Goal: Download file/media: Download file/media

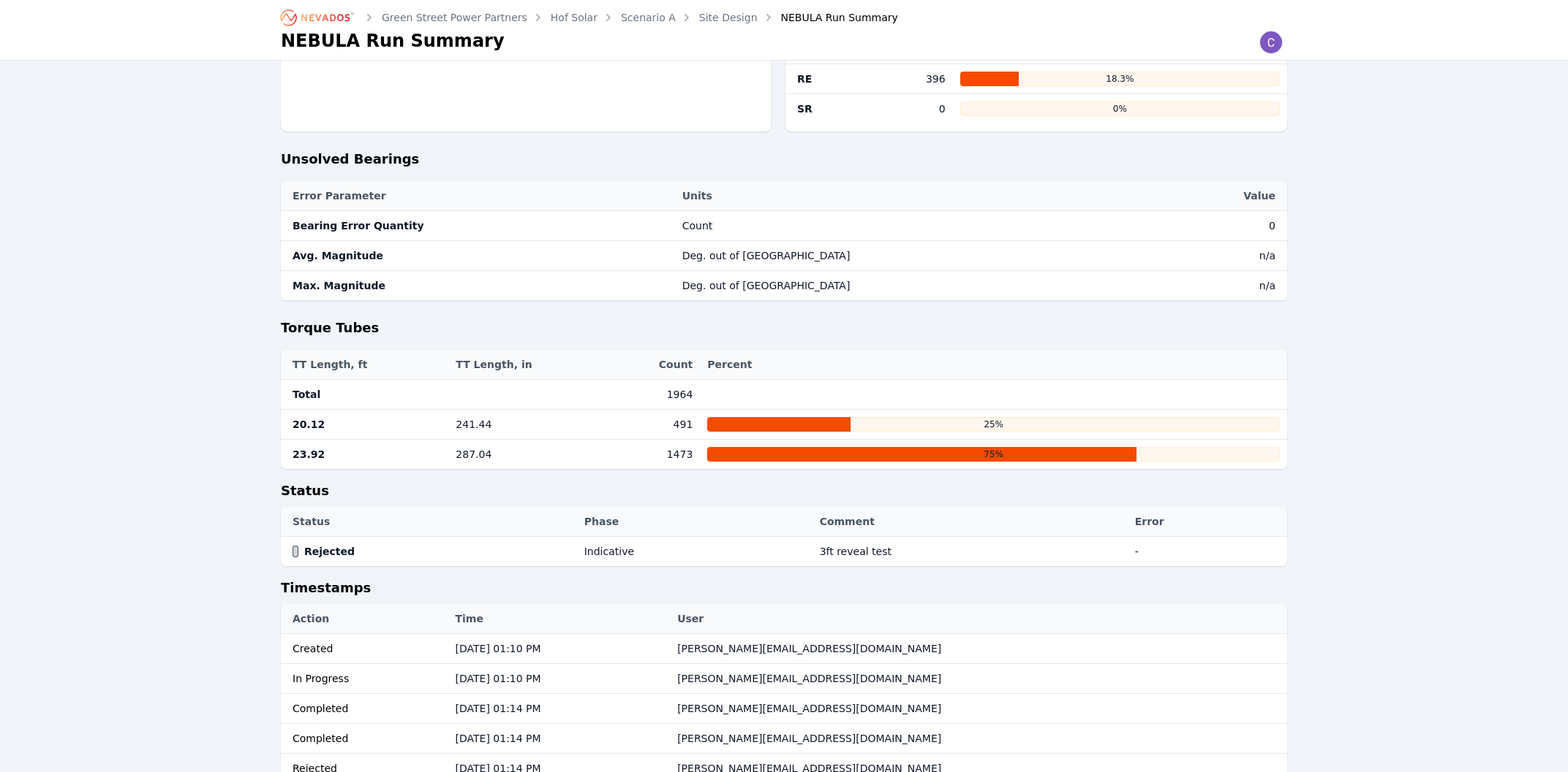
scroll to position [1175, 0]
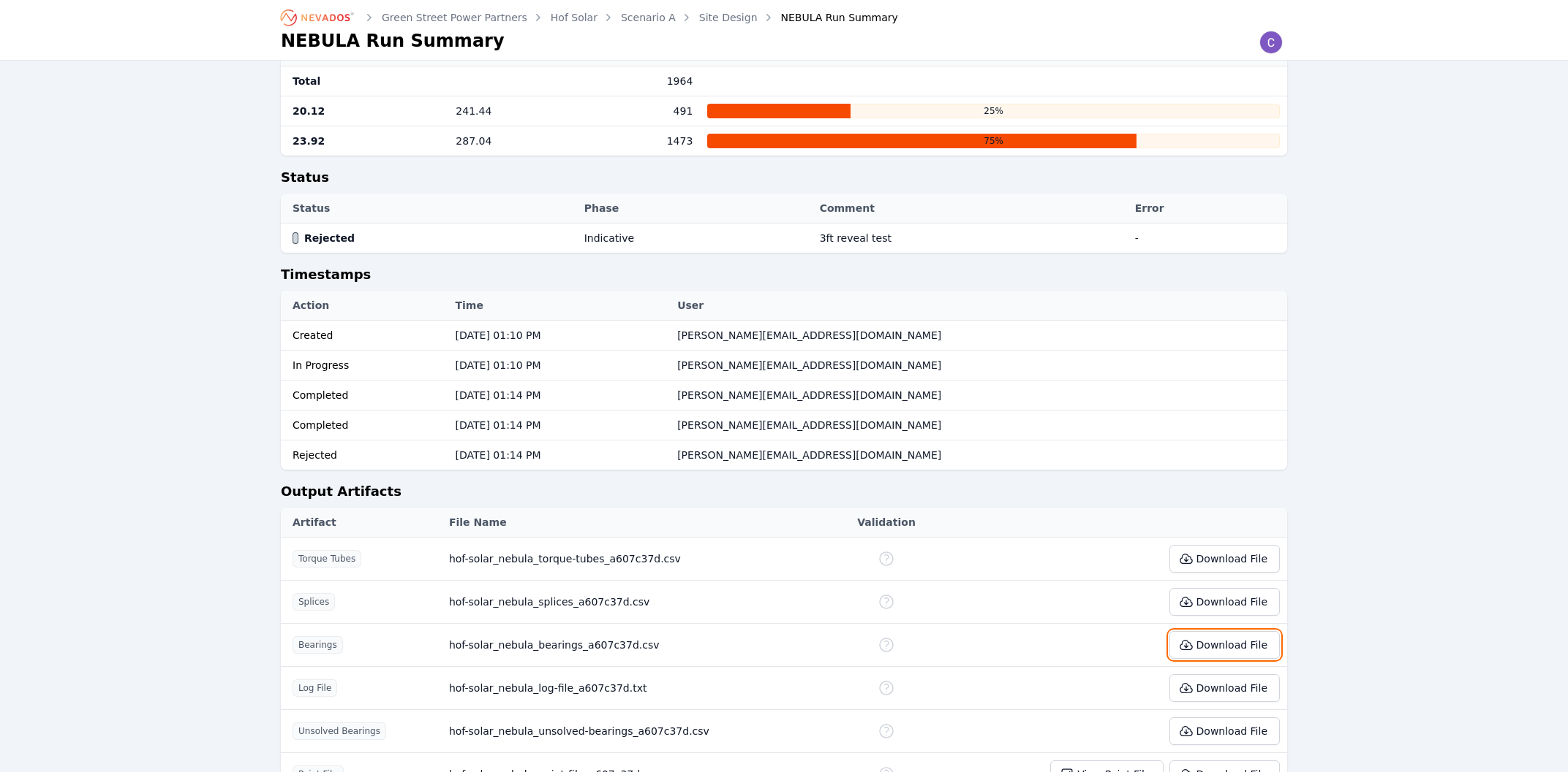
click at [1190, 638] on icon at bounding box center [1186, 645] width 15 height 15
click at [1230, 718] on button "Download File" at bounding box center [1225, 732] width 111 height 28
click at [1212, 760] on button "Download File" at bounding box center [1225, 774] width 111 height 28
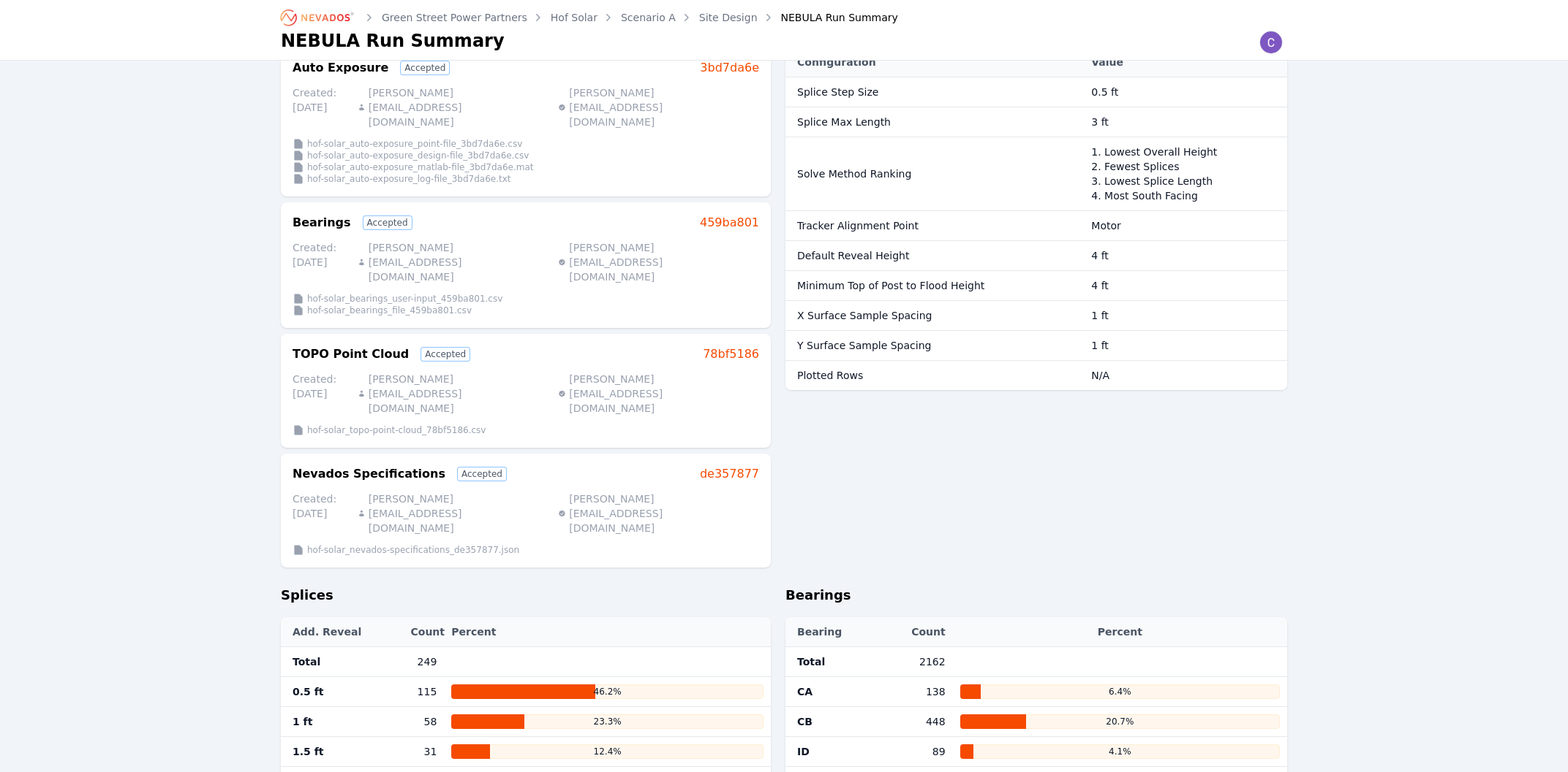
scroll to position [0, 0]
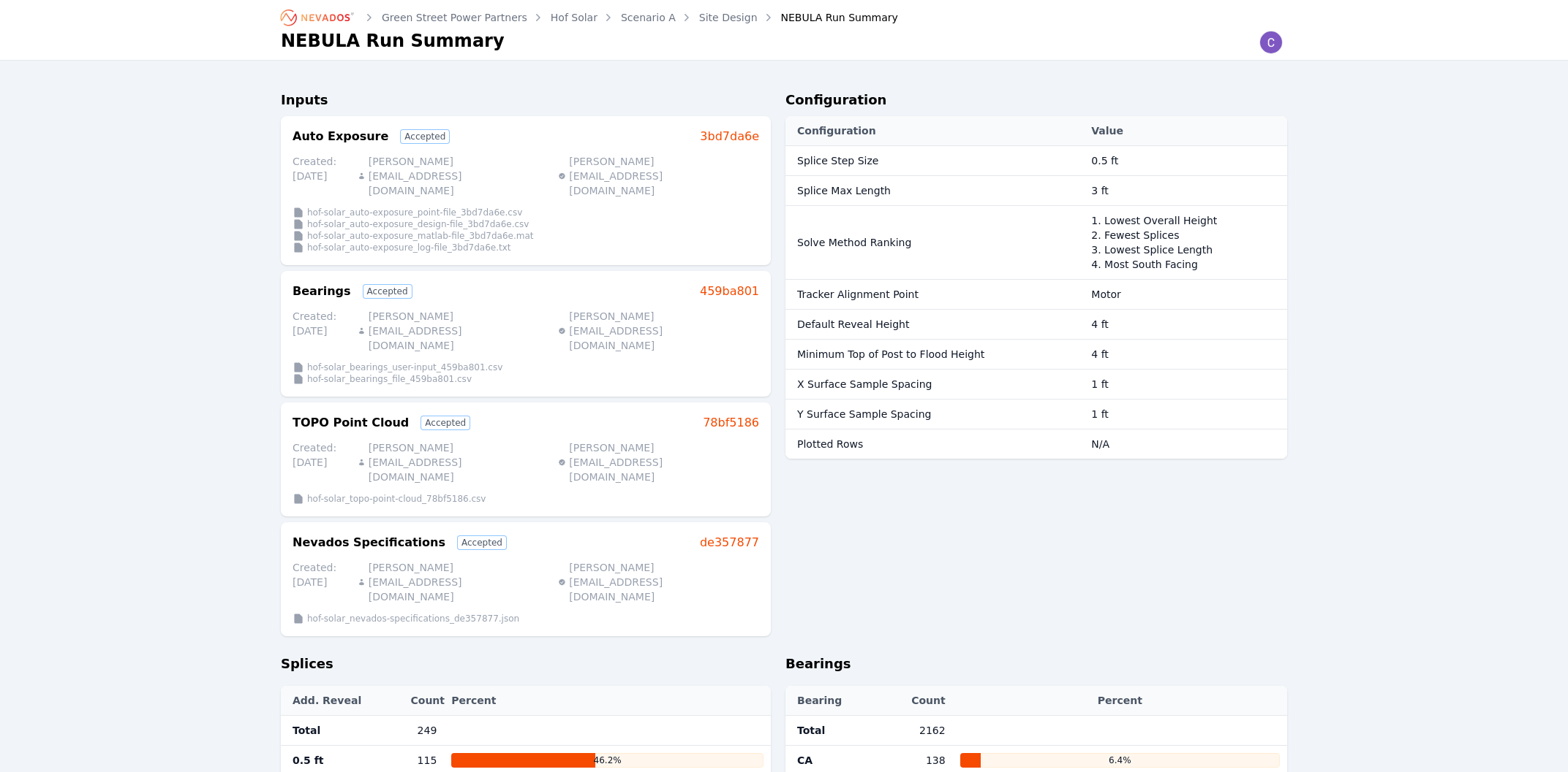
click at [370, 285] on div "Accepted" at bounding box center [387, 292] width 50 height 15
click at [699, 16] on link "Site Design" at bounding box center [728, 17] width 59 height 15
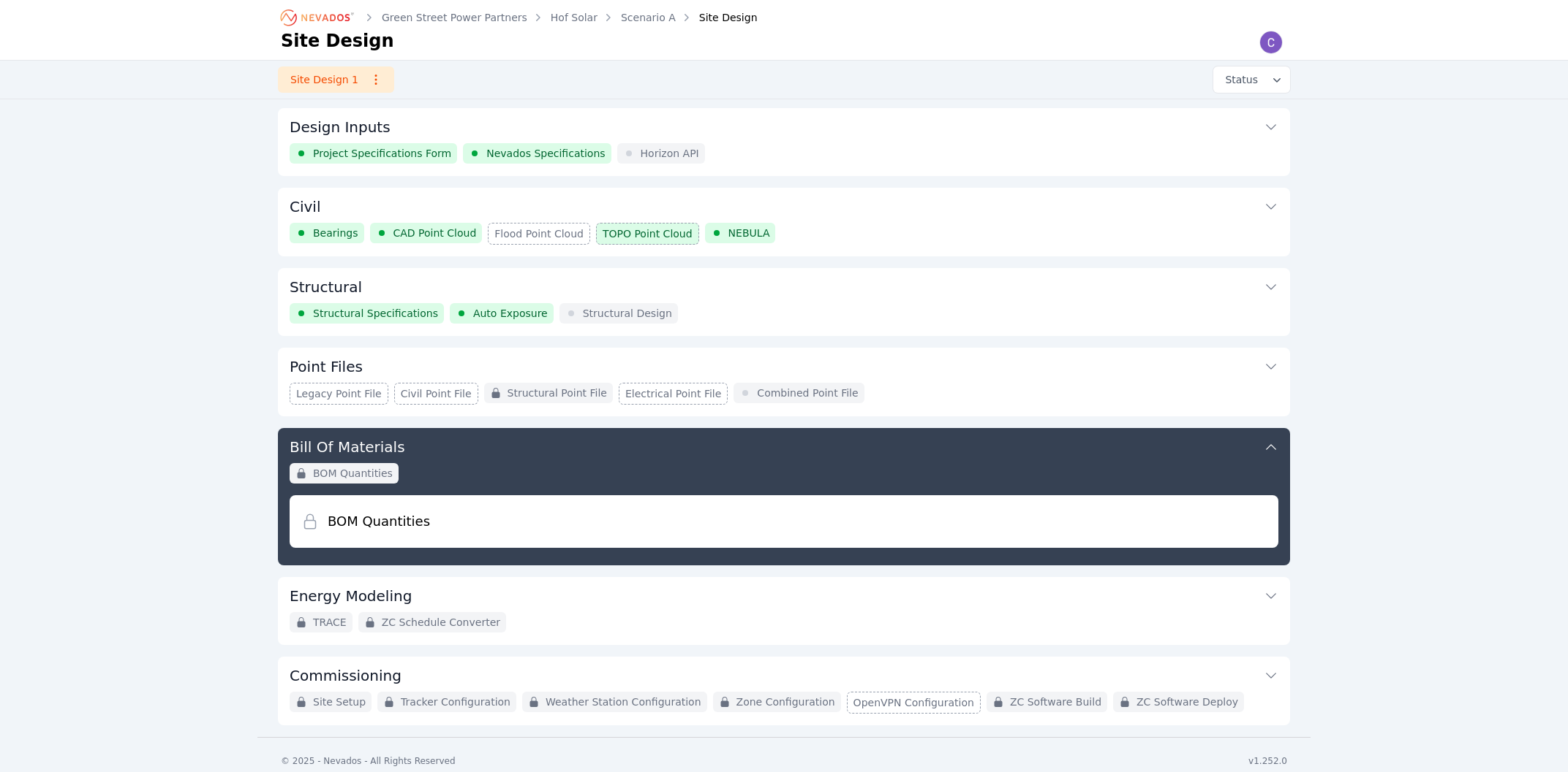
click at [404, 125] on button "Design Inputs" at bounding box center [784, 125] width 989 height 35
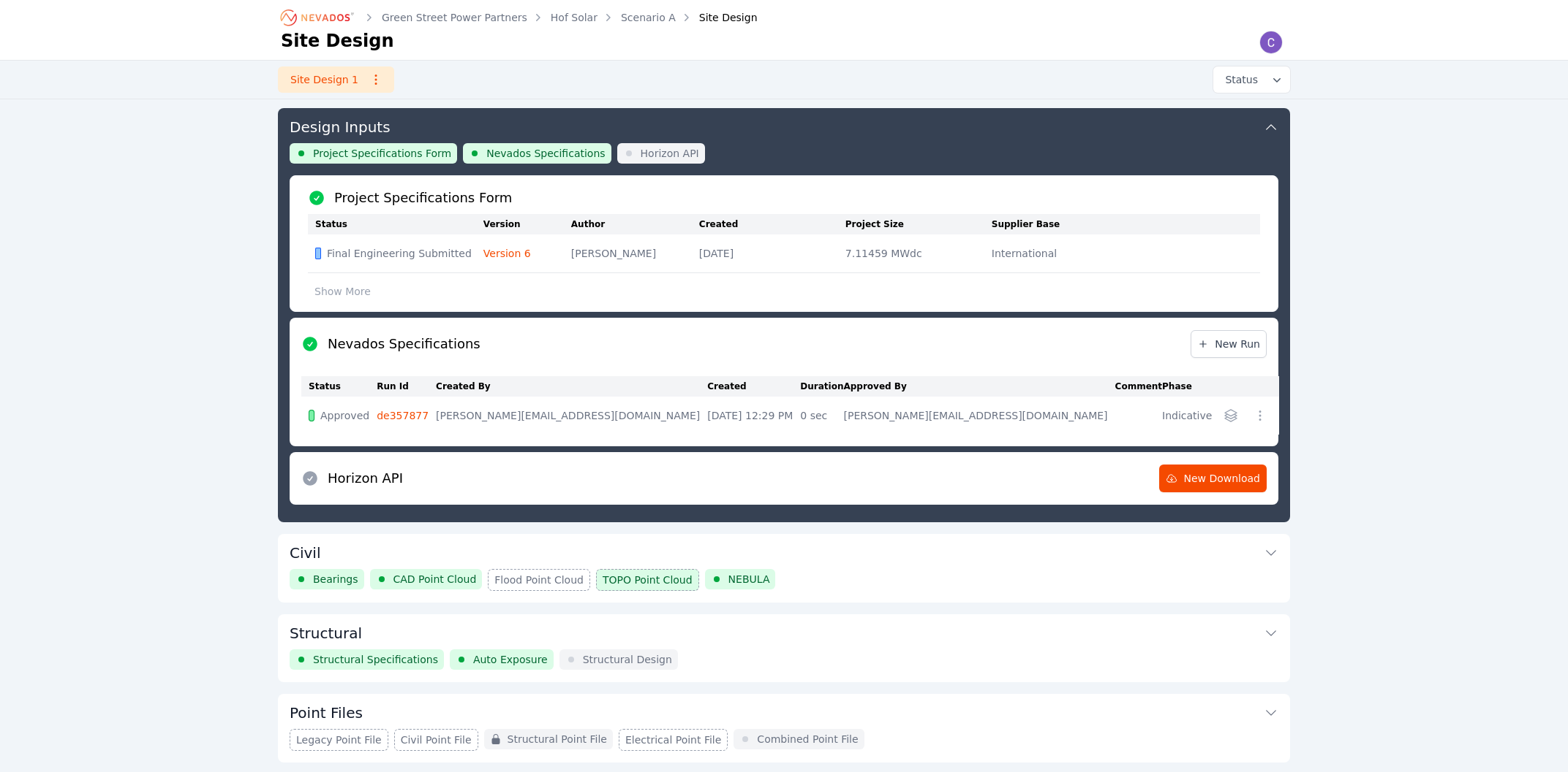
click at [430, 549] on button "Civil" at bounding box center [784, 552] width 989 height 35
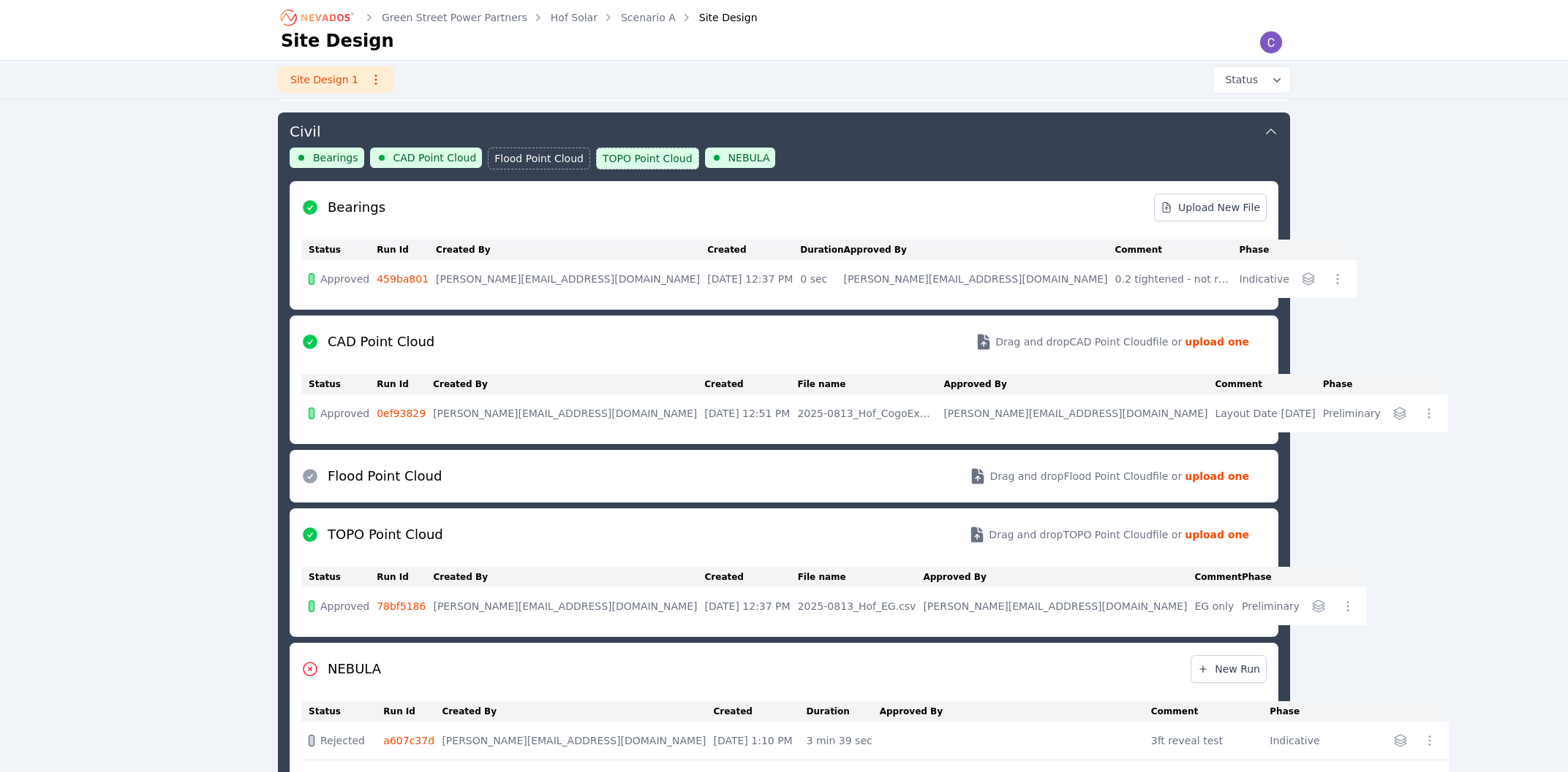
scroll to position [78, 0]
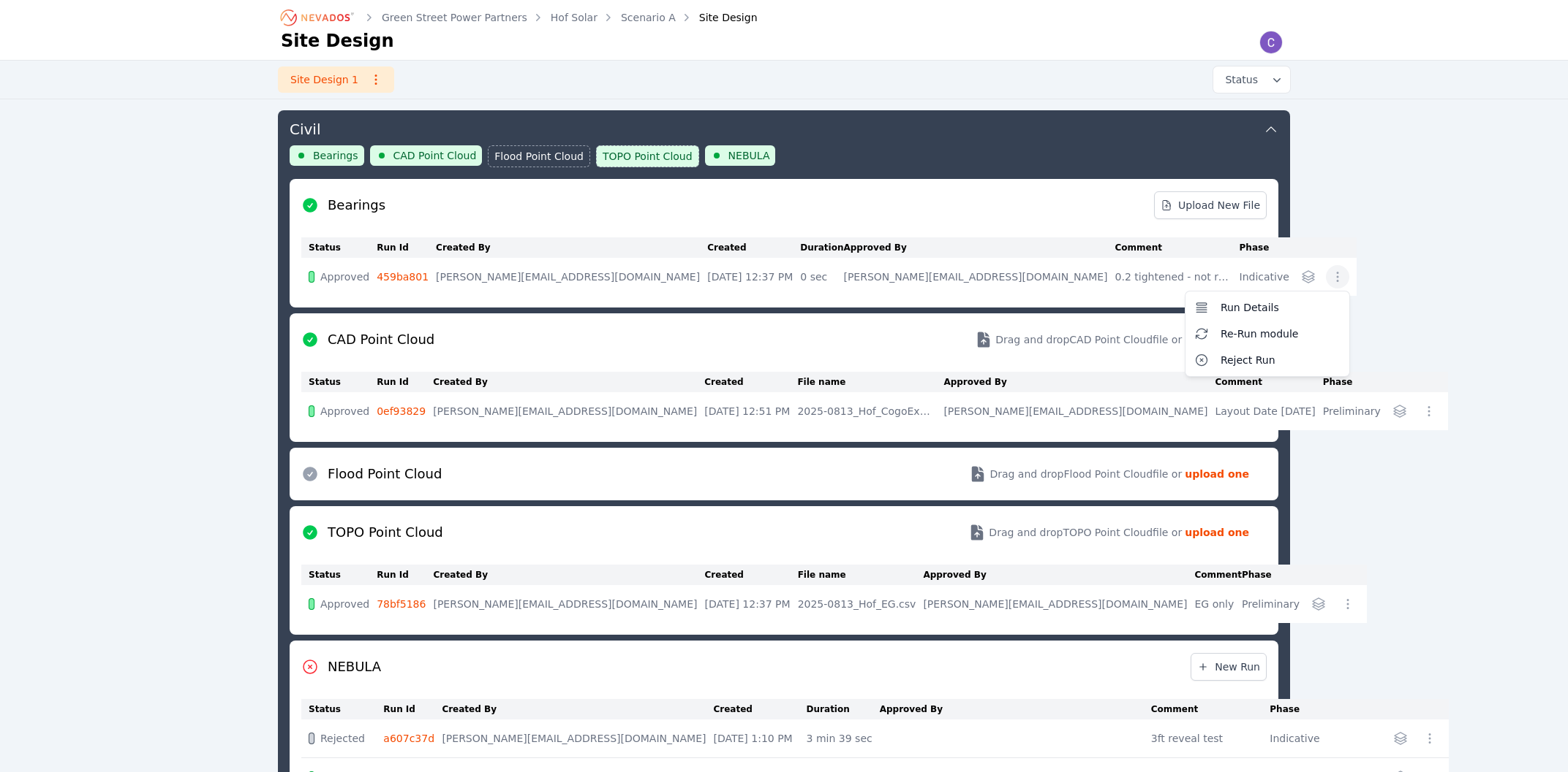
click at [1330, 277] on icon "button" at bounding box center [1338, 277] width 15 height 15
click at [1296, 265] on td "Run Details Re-Run module Reject Run" at bounding box center [1326, 277] width 60 height 38
click at [1301, 274] on icon "button" at bounding box center [1308, 277] width 15 height 15
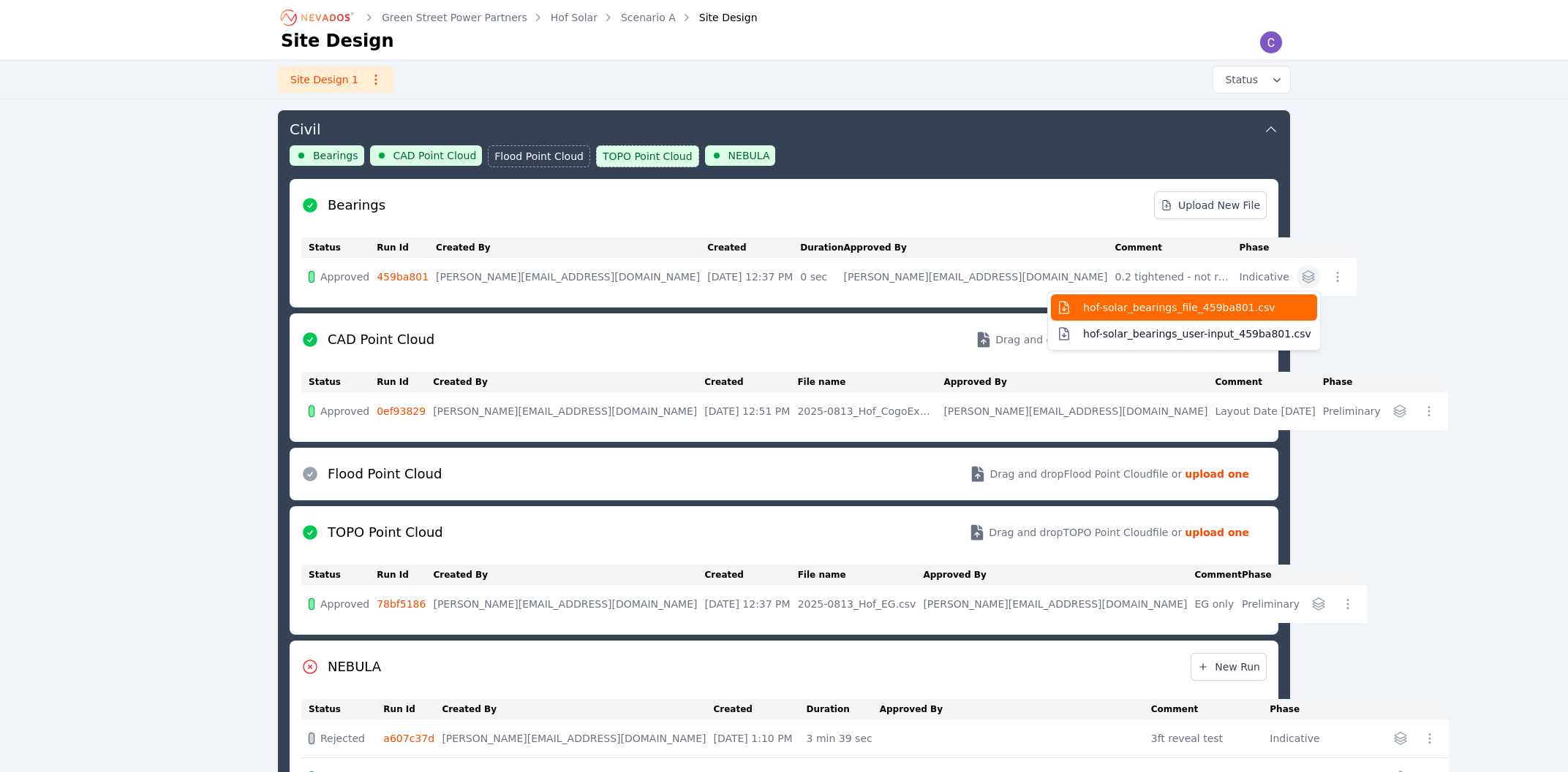
click at [1178, 313] on span "hof-solar_bearings_file_459ba801.csv" at bounding box center [1178, 308] width 191 height 15
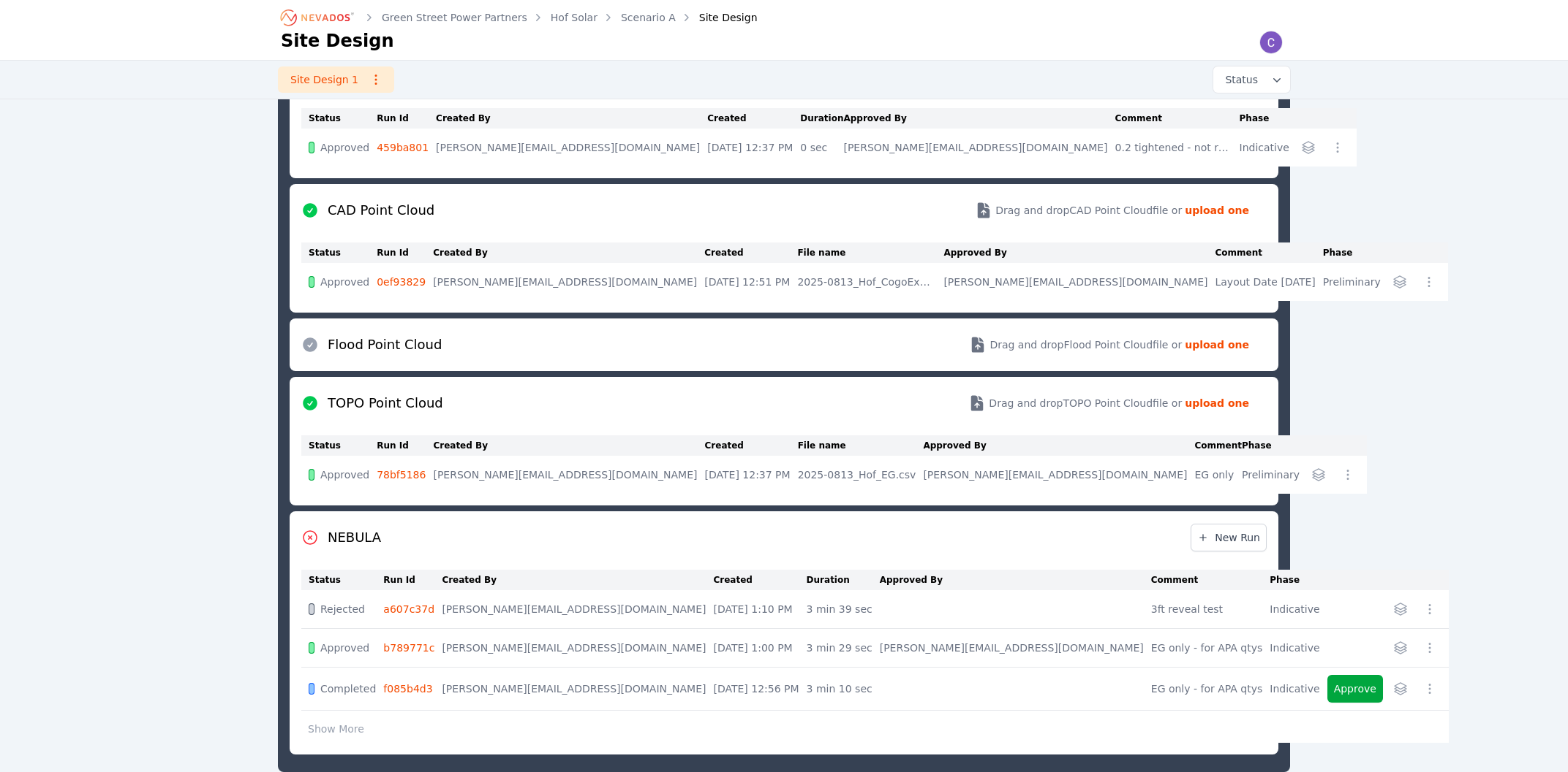
scroll to position [234, 0]
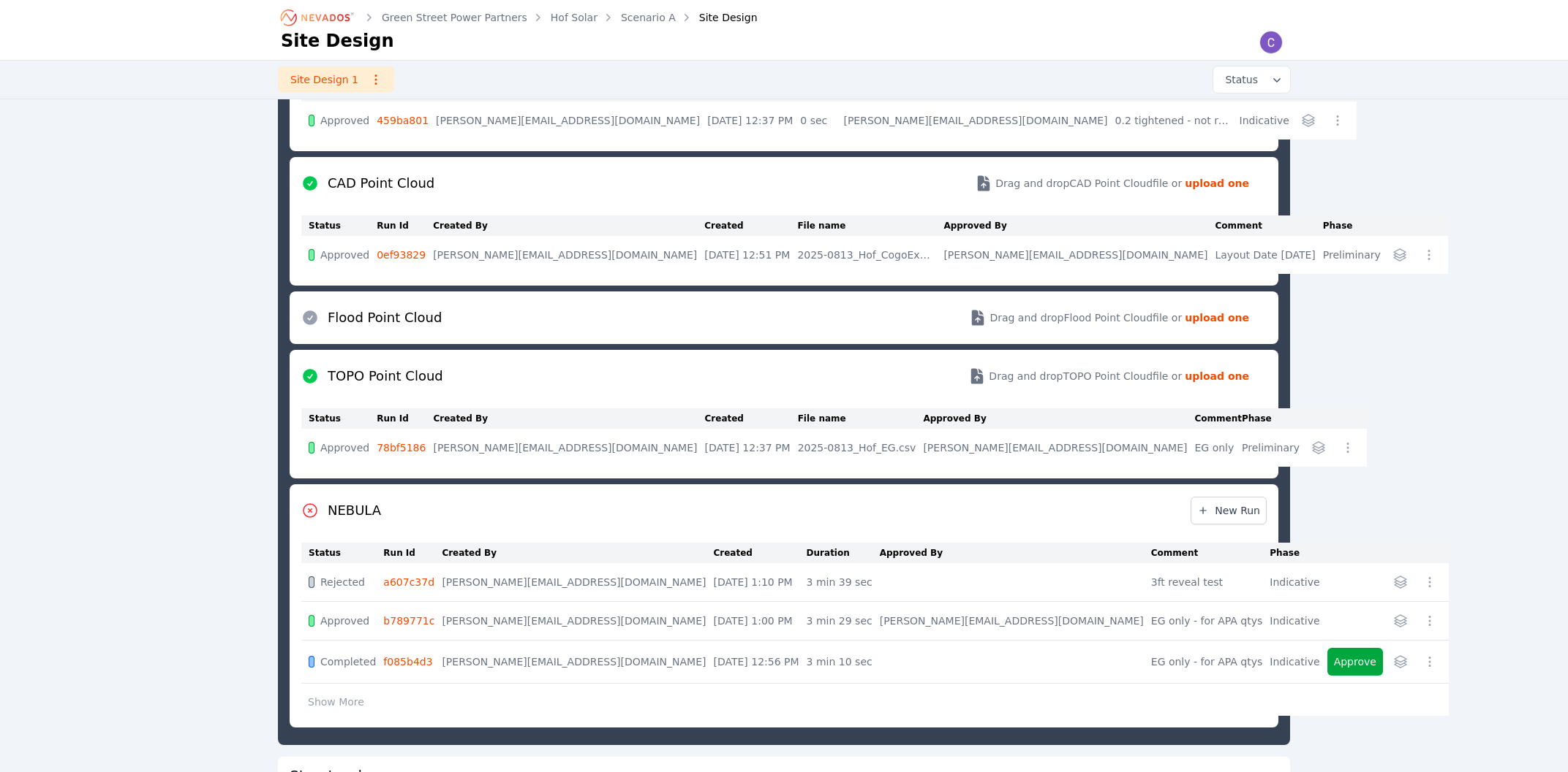
click at [1340, 447] on icon "button" at bounding box center [1348, 448] width 15 height 15
click at [1306, 446] on div "Run Details Re-Run module Reject Run" at bounding box center [1333, 448] width 53 height 23
click at [1312, 446] on icon "button" at bounding box center [1318, 448] width 12 height 12
click at [1169, 478] on span "hof-solar_topo-point-cloud_78bf5186.csv" at bounding box center [1216, 478] width 208 height 15
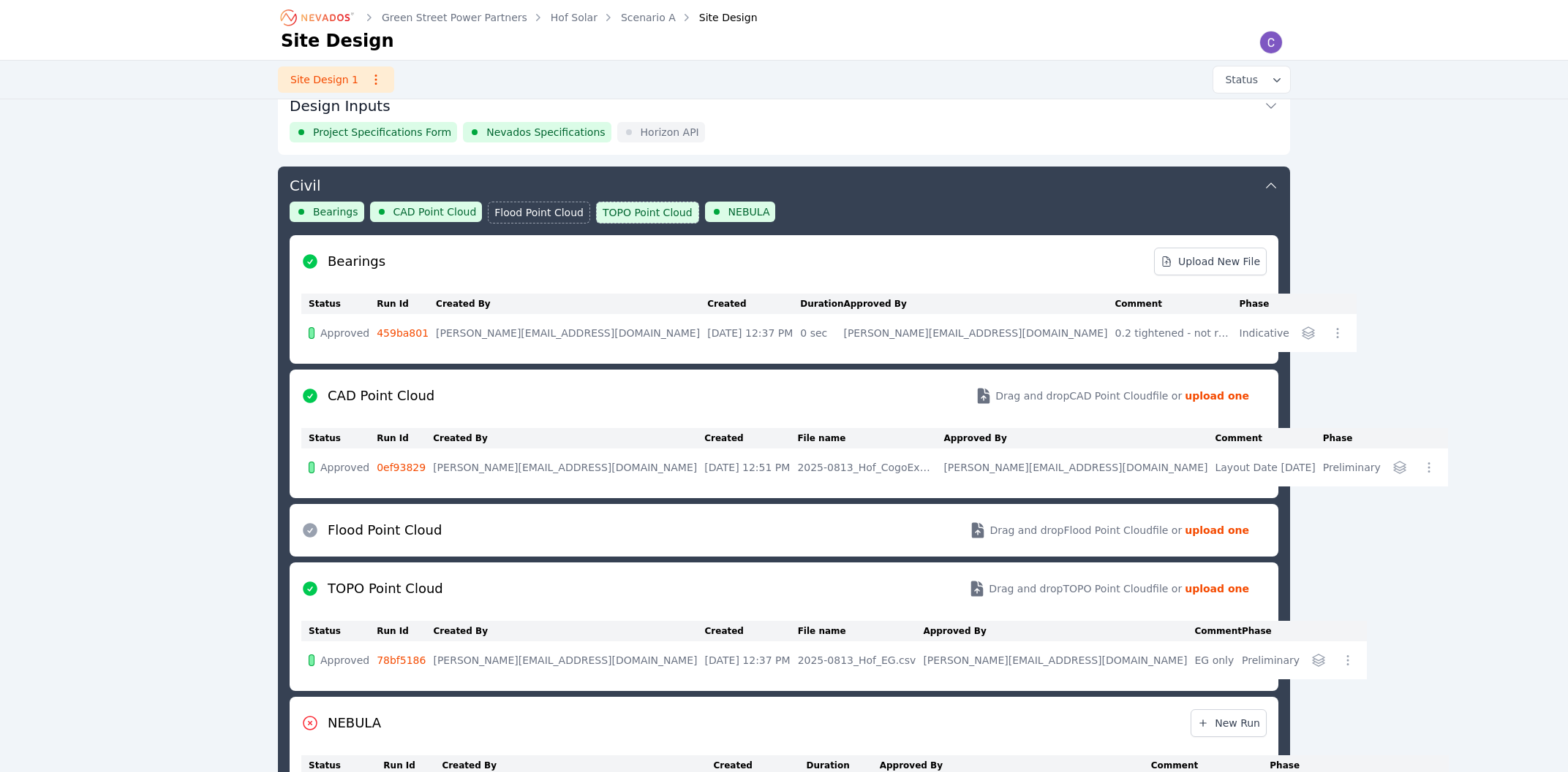
scroll to position [0, 0]
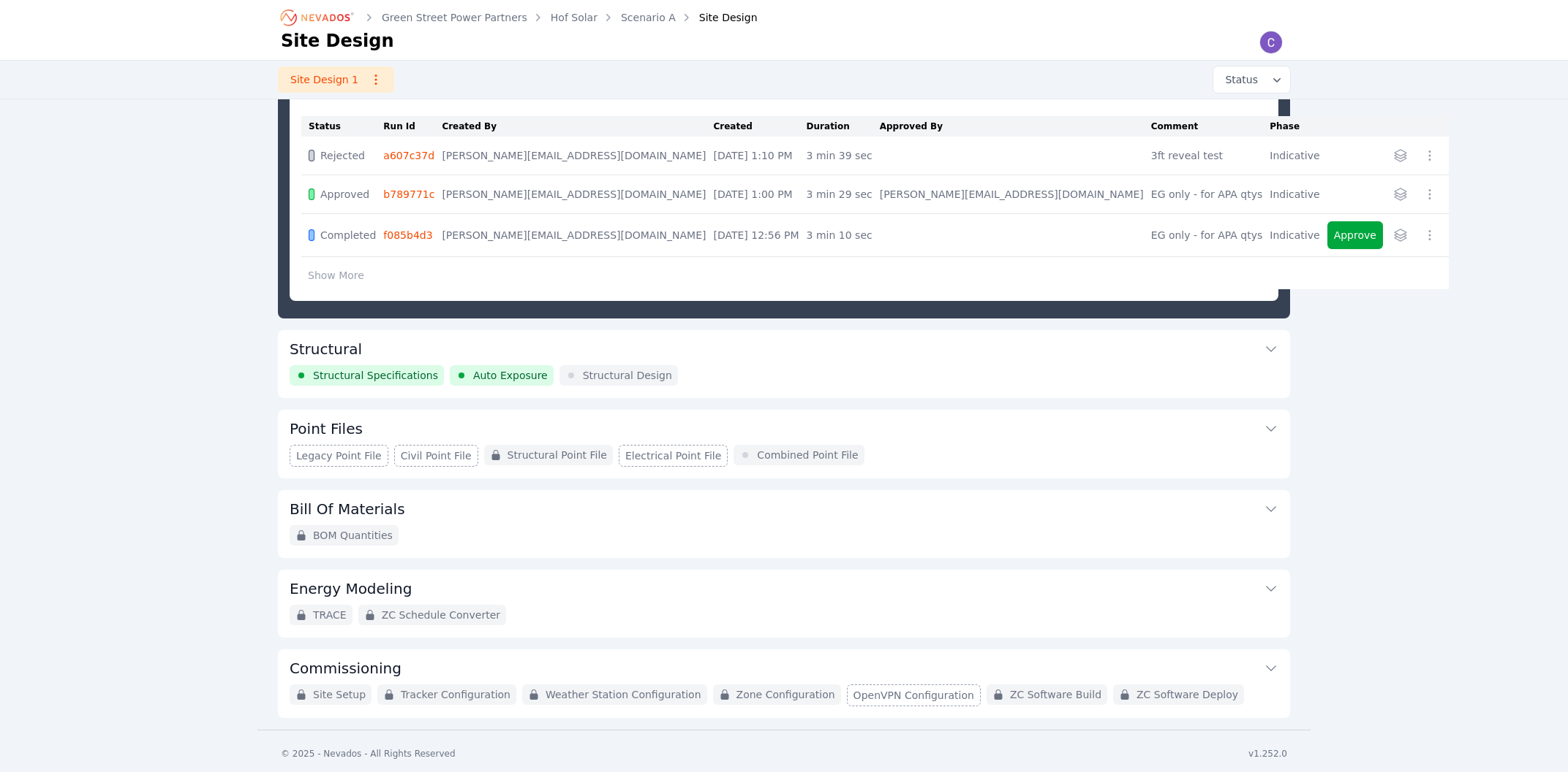
click at [670, 362] on button "Structural" at bounding box center [784, 347] width 989 height 35
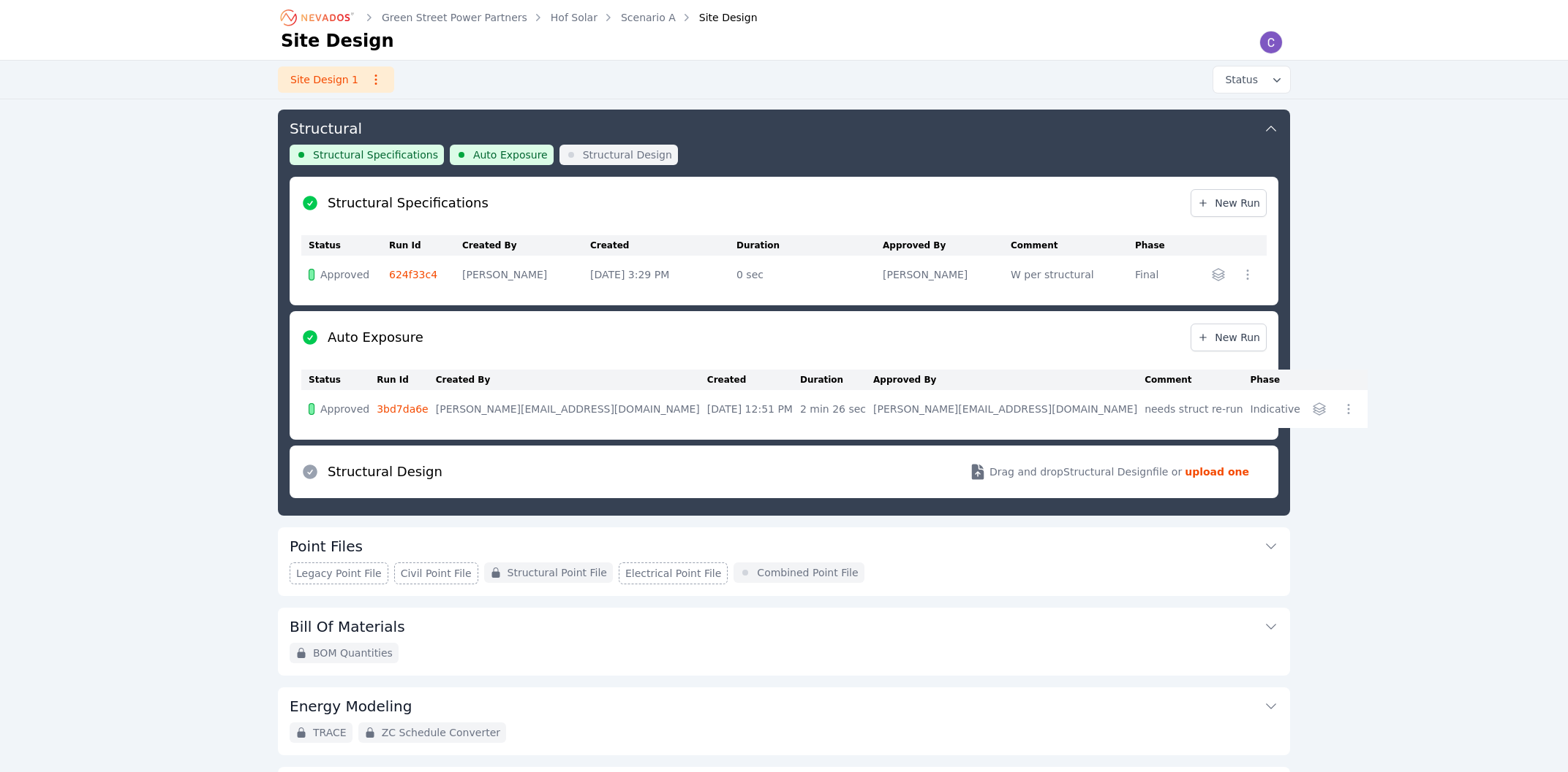
scroll to position [158, 0]
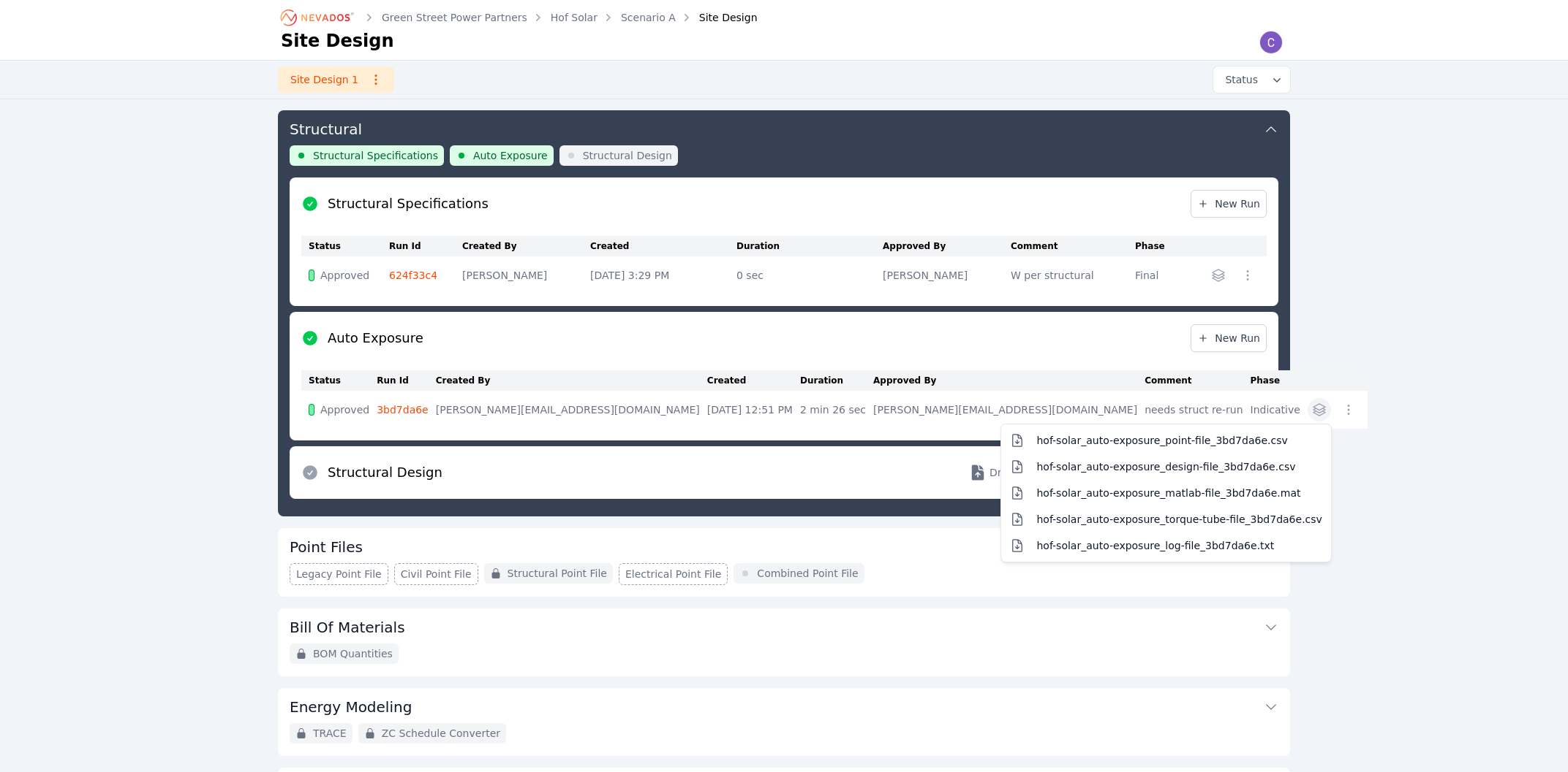
click at [1311, 408] on icon "button" at bounding box center [1319, 410] width 15 height 15
click at [1174, 444] on span "hof-solar_auto-exposure_point-file_3bd7da6e.csv" at bounding box center [1161, 440] width 251 height 15
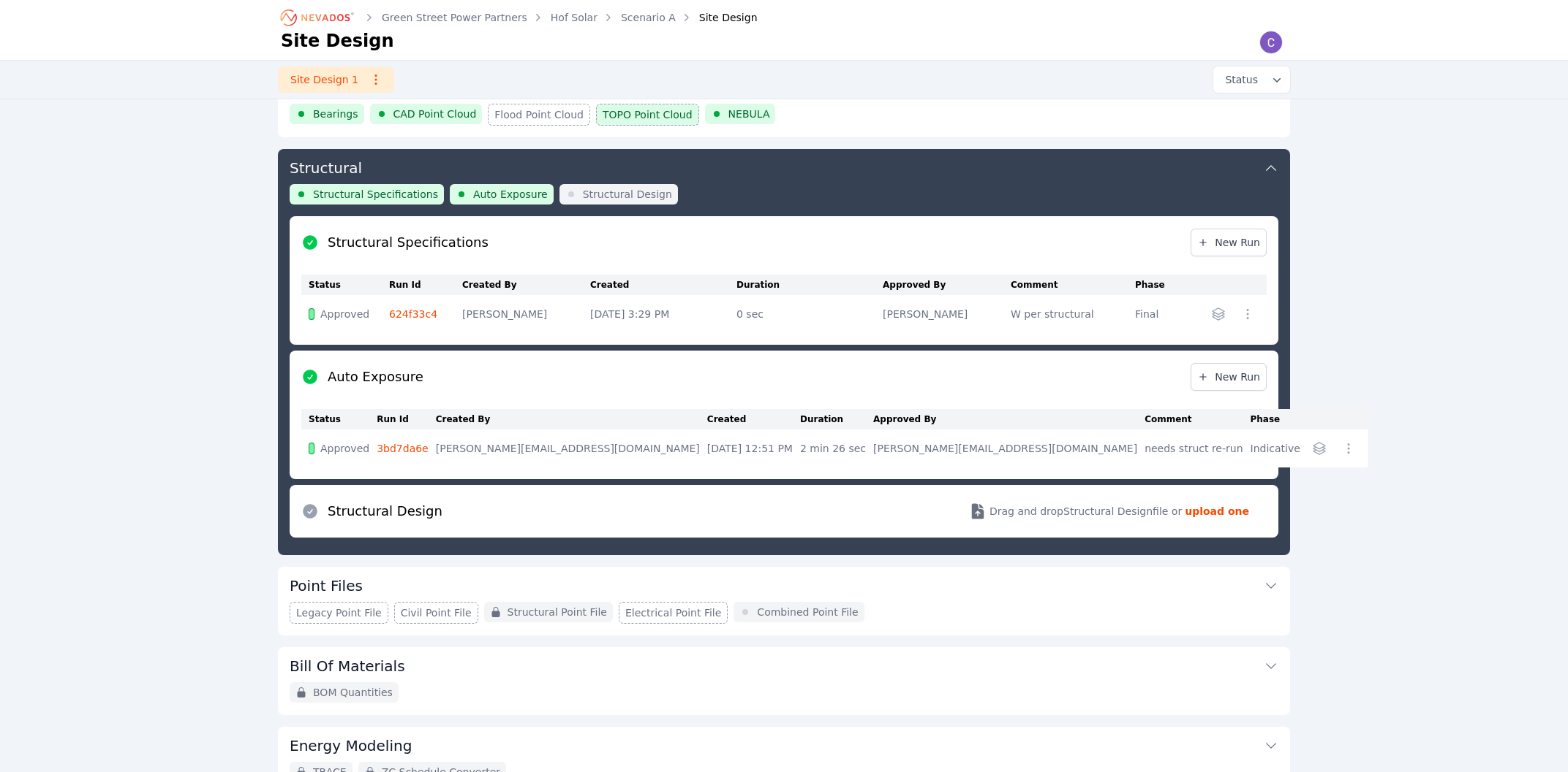
scroll to position [0, 0]
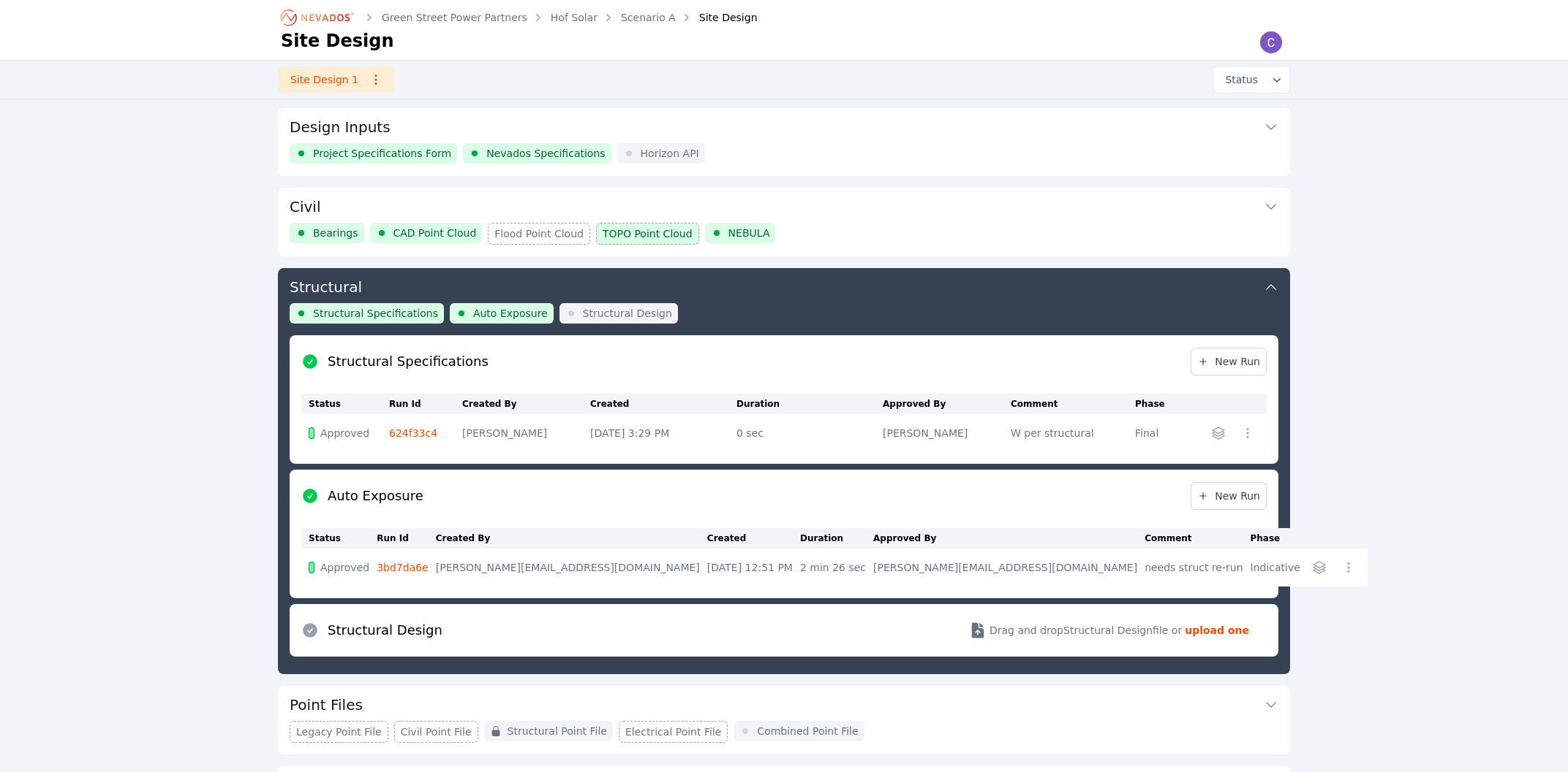
click at [418, 191] on button "Civil" at bounding box center [784, 205] width 989 height 35
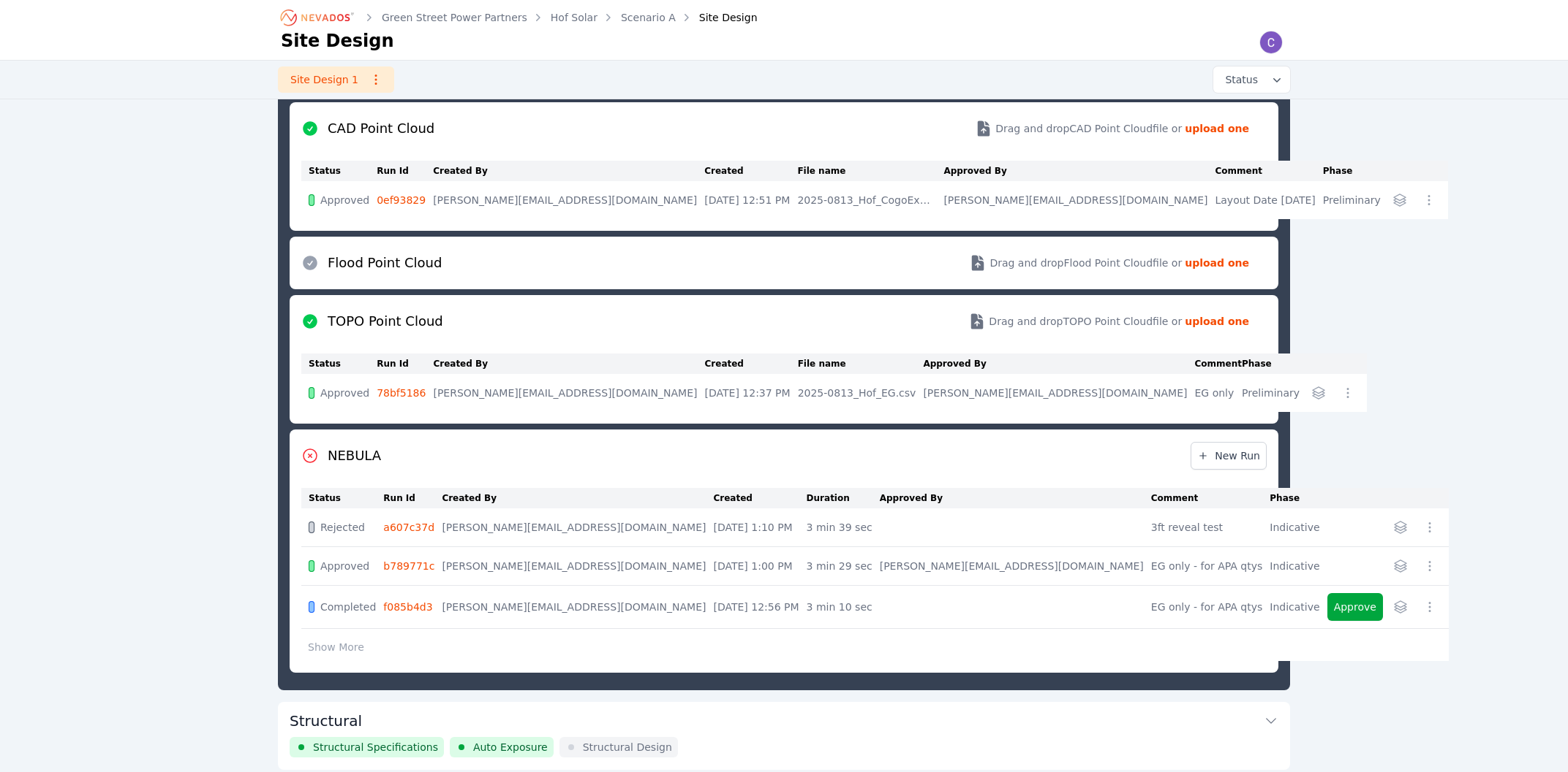
scroll to position [312, 0]
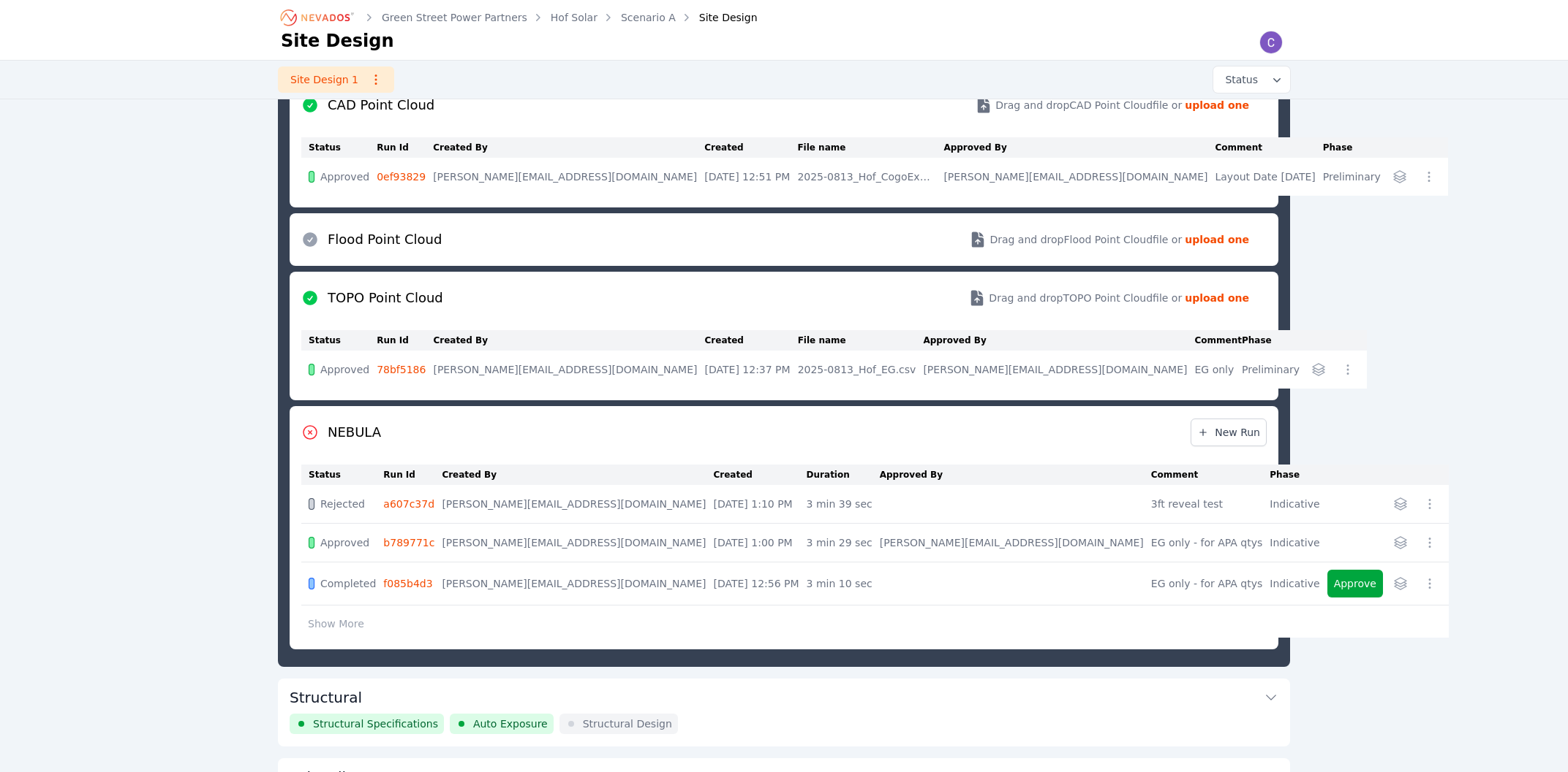
click at [211, 358] on div "Green Street Power Partners Hof Solar Scenario A Site Design Site Design Site D…" at bounding box center [784, 384] width 1568 height 1391
click at [1393, 506] on icon "button" at bounding box center [1400, 504] width 15 height 15
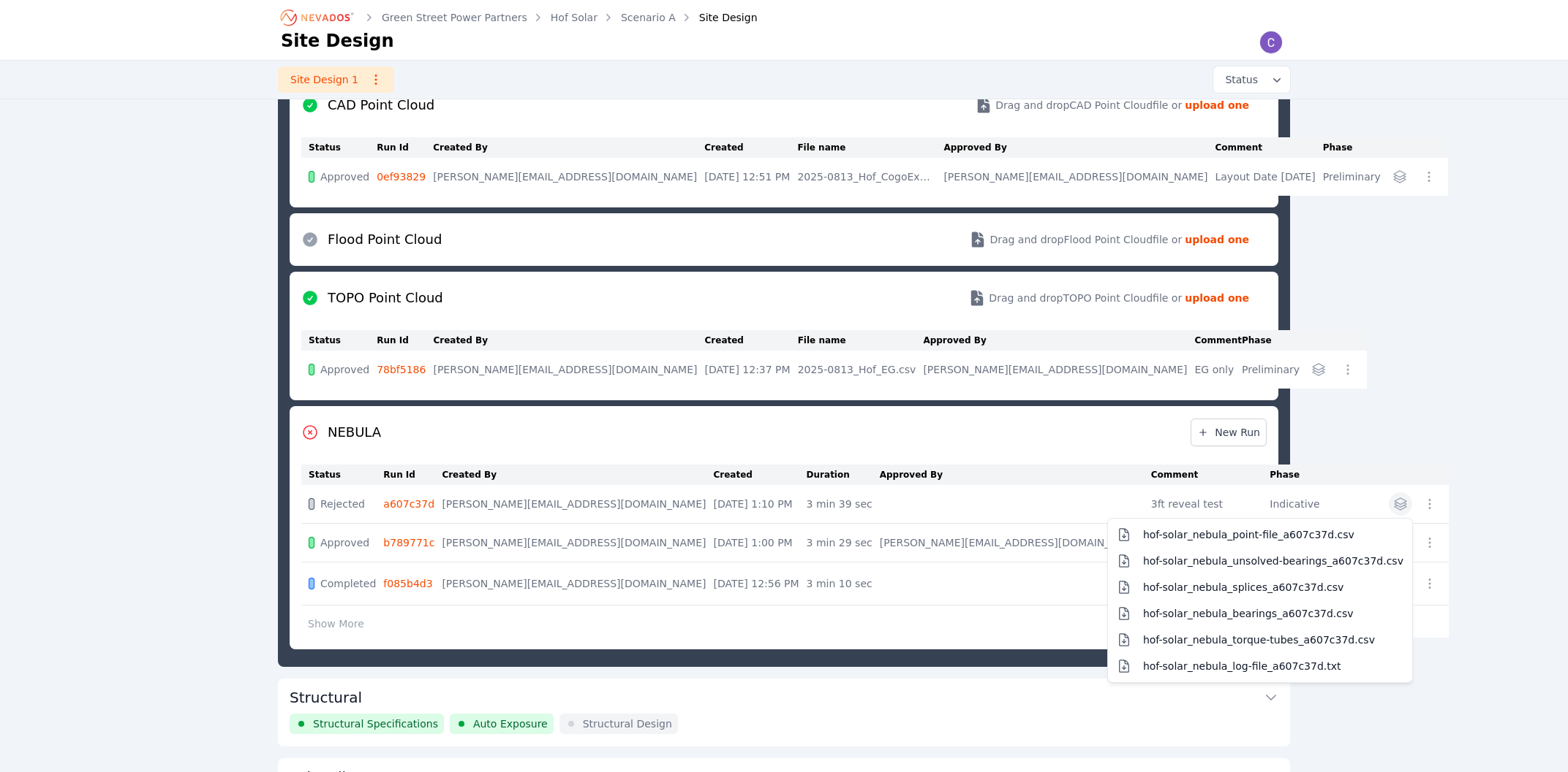
click at [1327, 502] on div "hof-solar_nebula_point-file_a607c37d.csv hof-solar_nebula_unsolved-bearings_a60…" at bounding box center [1384, 504] width 114 height 23
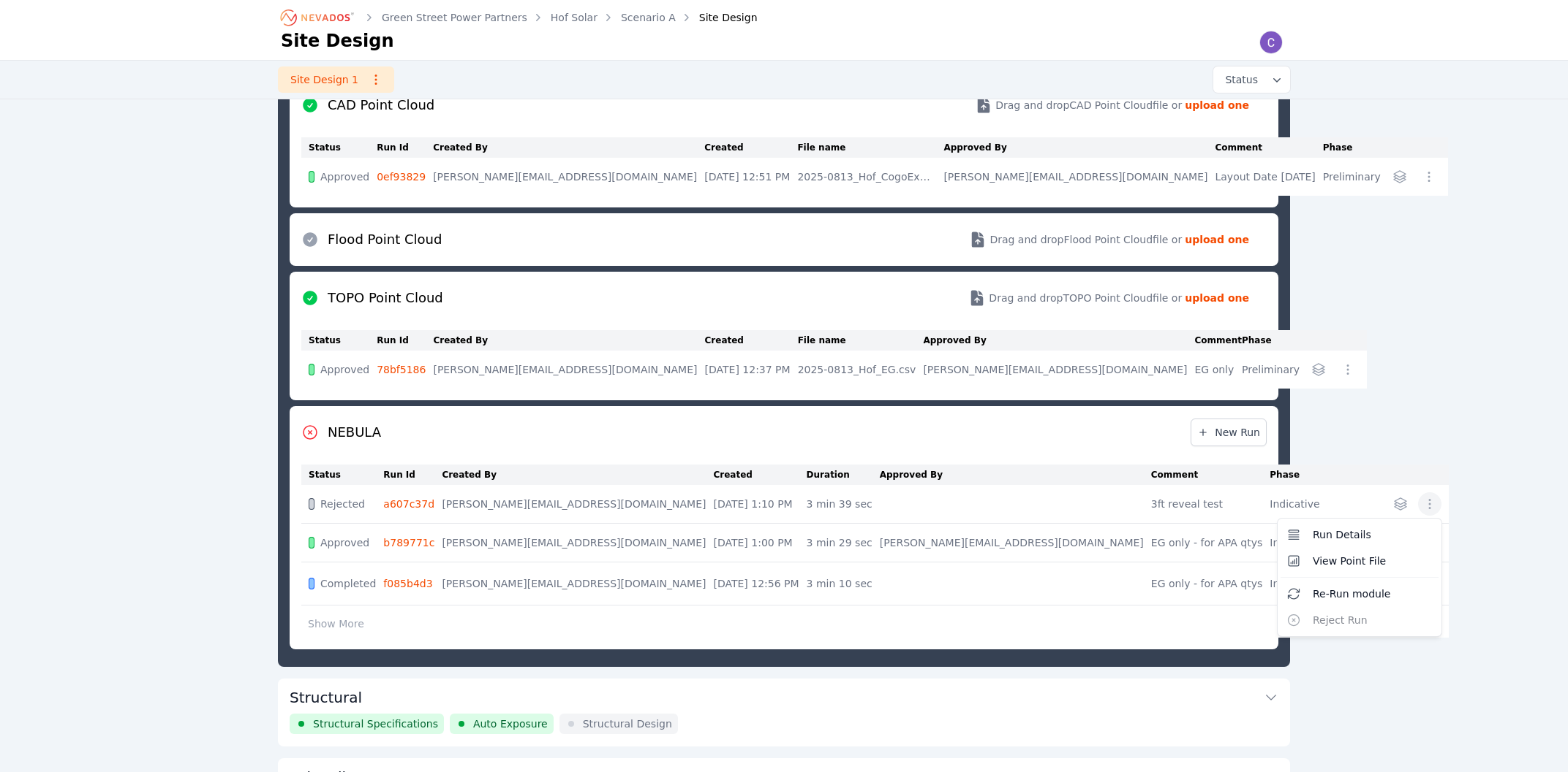
click at [1422, 502] on icon "button" at bounding box center [1429, 504] width 15 height 15
click at [1280, 538] on button "Run Details" at bounding box center [1358, 535] width 158 height 26
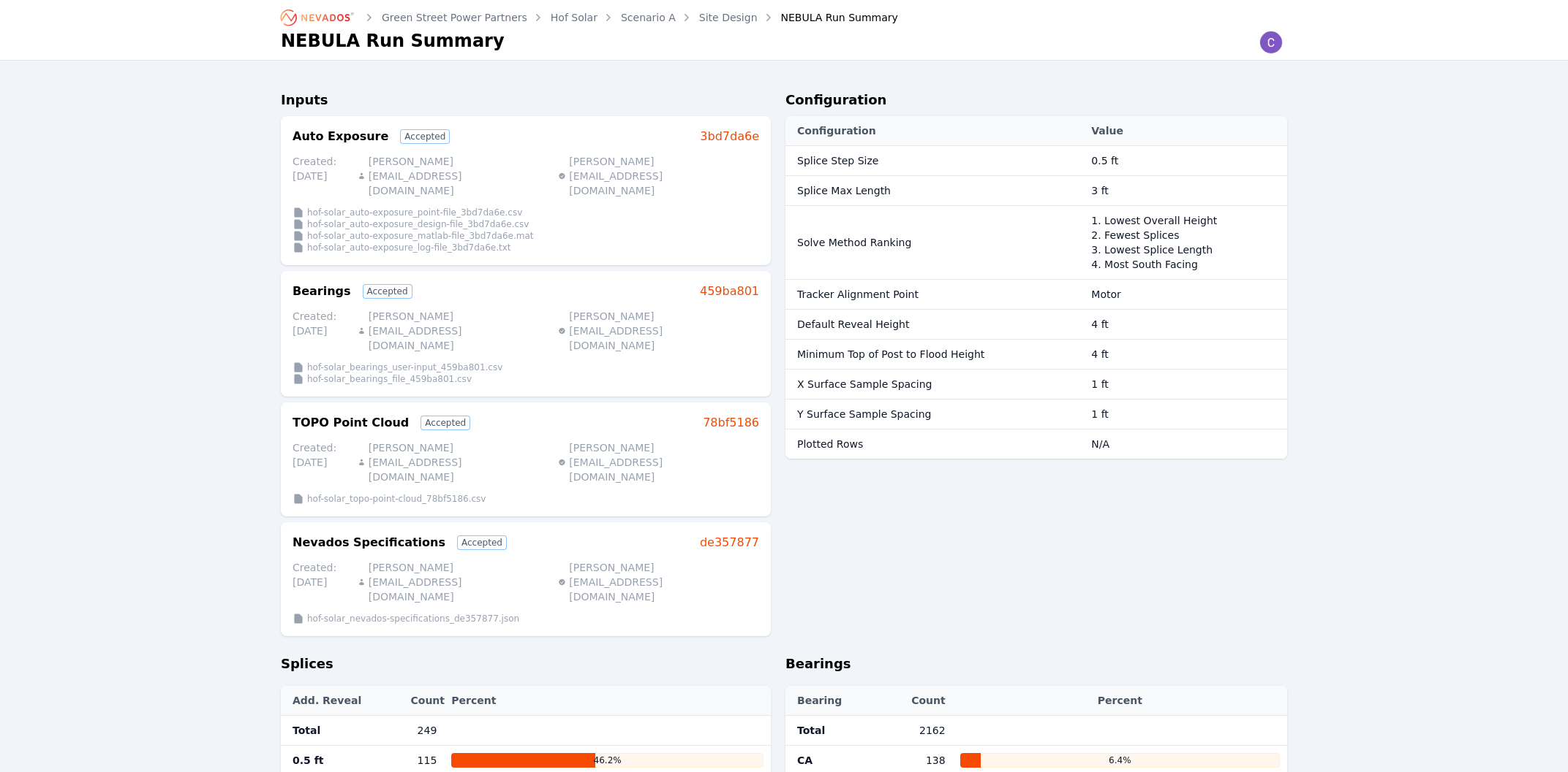
scroll to position [548, 0]
